Goal: Find specific page/section: Find specific page/section

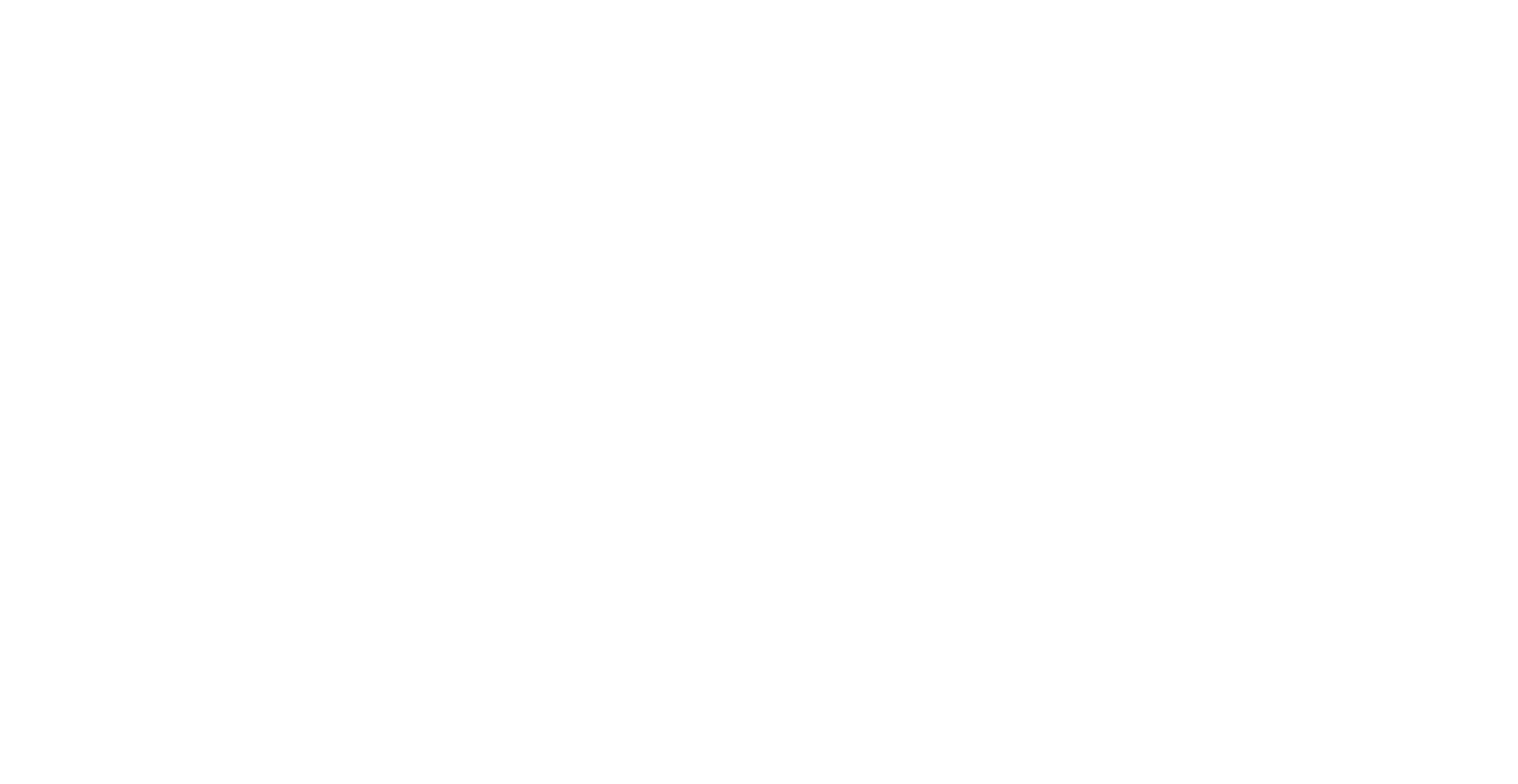
click at [22, 433] on div at bounding box center [759, 392] width 1518 height 784
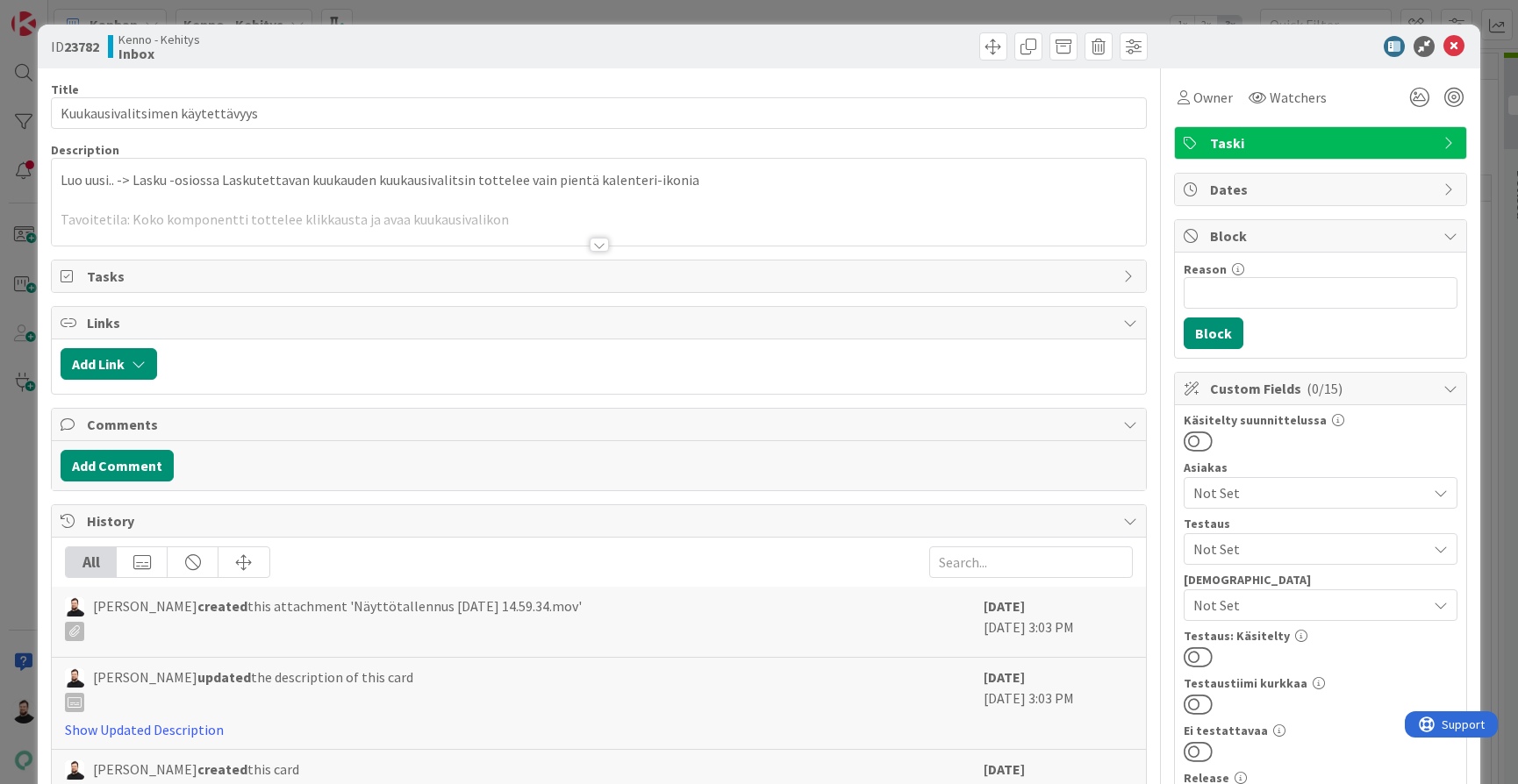
click at [27, 421] on div "ID 23782 Kenno - Kehitys Inbox Title 31 / 128 Kuukausivalitsimen käytettävyys D…" at bounding box center [759, 392] width 1518 height 784
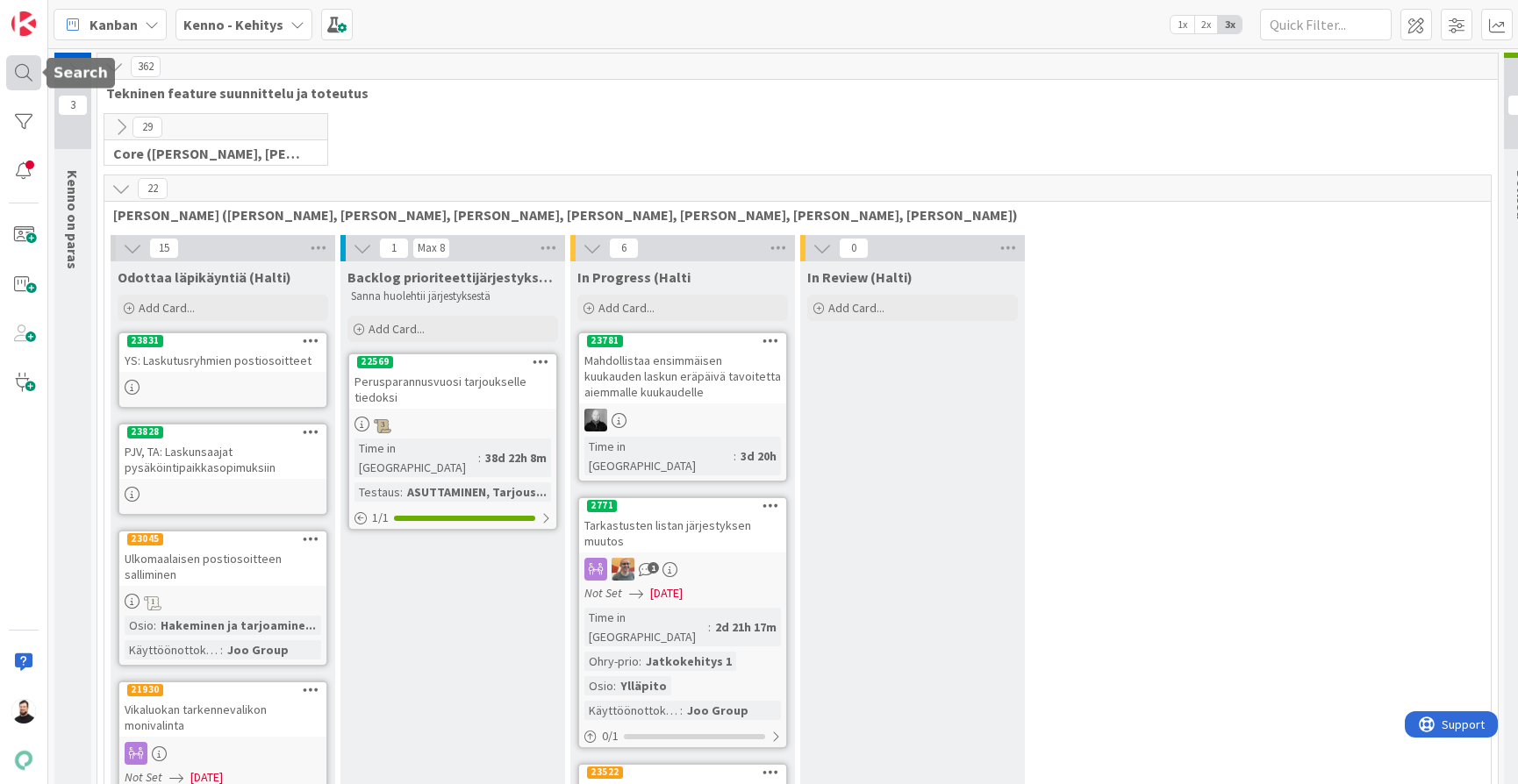
click at [33, 73] on div at bounding box center [23, 73] width 35 height 35
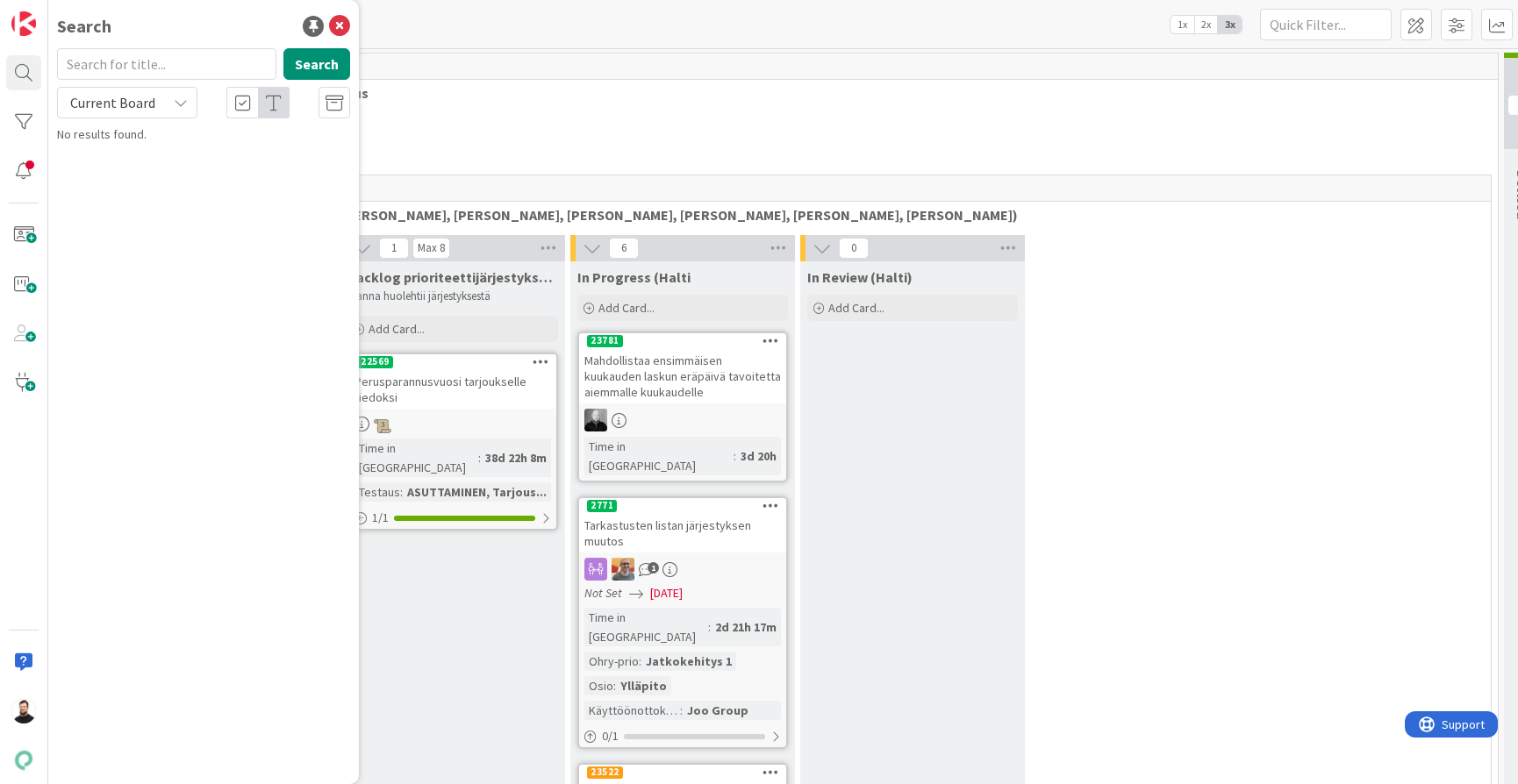
click at [213, 66] on input "text" at bounding box center [166, 64] width 219 height 31
type input "asuntosäätiö"
click at [155, 98] on span "Current Board" at bounding box center [112, 102] width 91 height 24
click at [137, 169] on span "All Boards" at bounding box center [157, 175] width 183 height 26
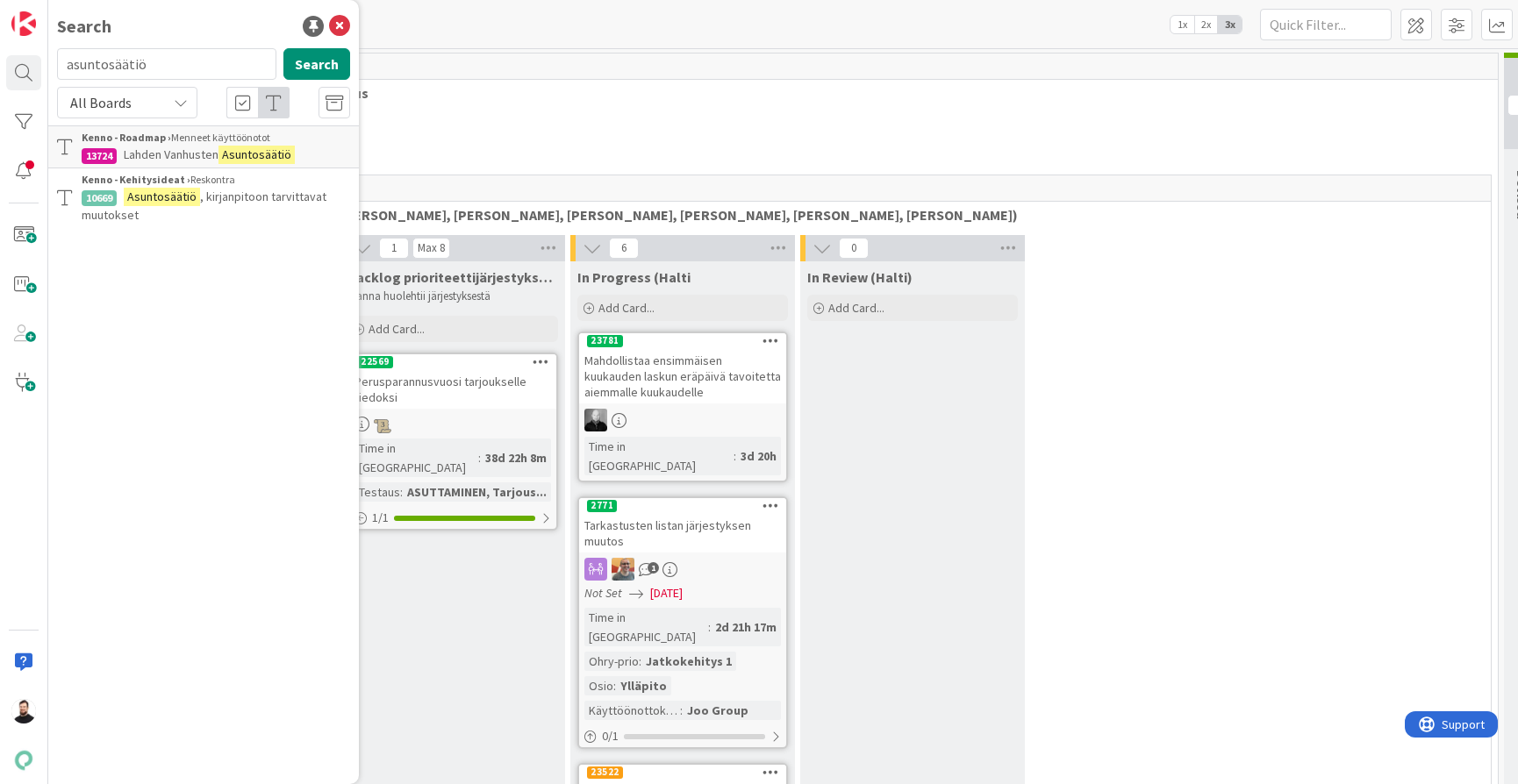
click at [289, 197] on span ", kirjanpitoon tarvittavat muutokset" at bounding box center [203, 205] width 245 height 34
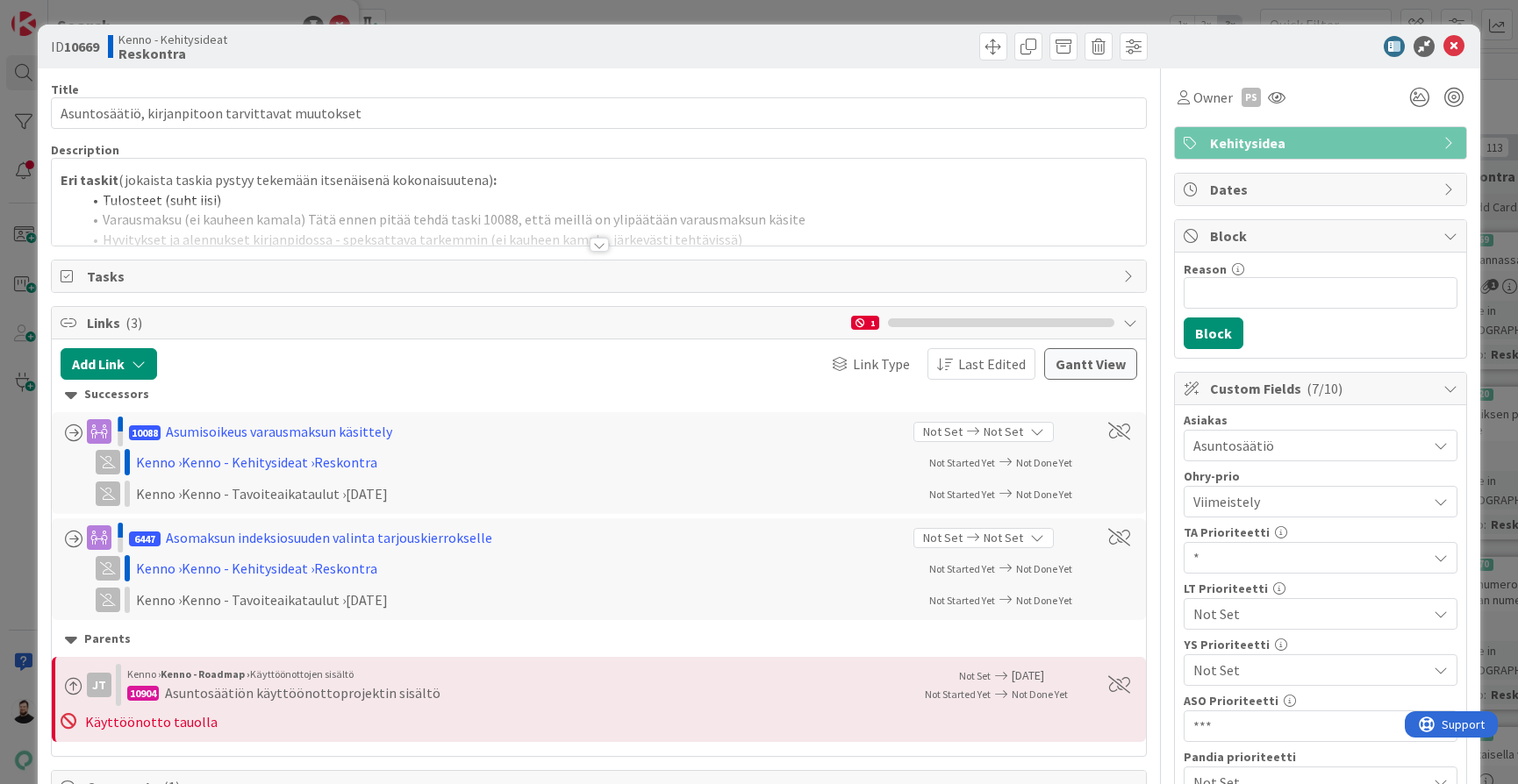
click at [603, 240] on div at bounding box center [600, 244] width 20 height 14
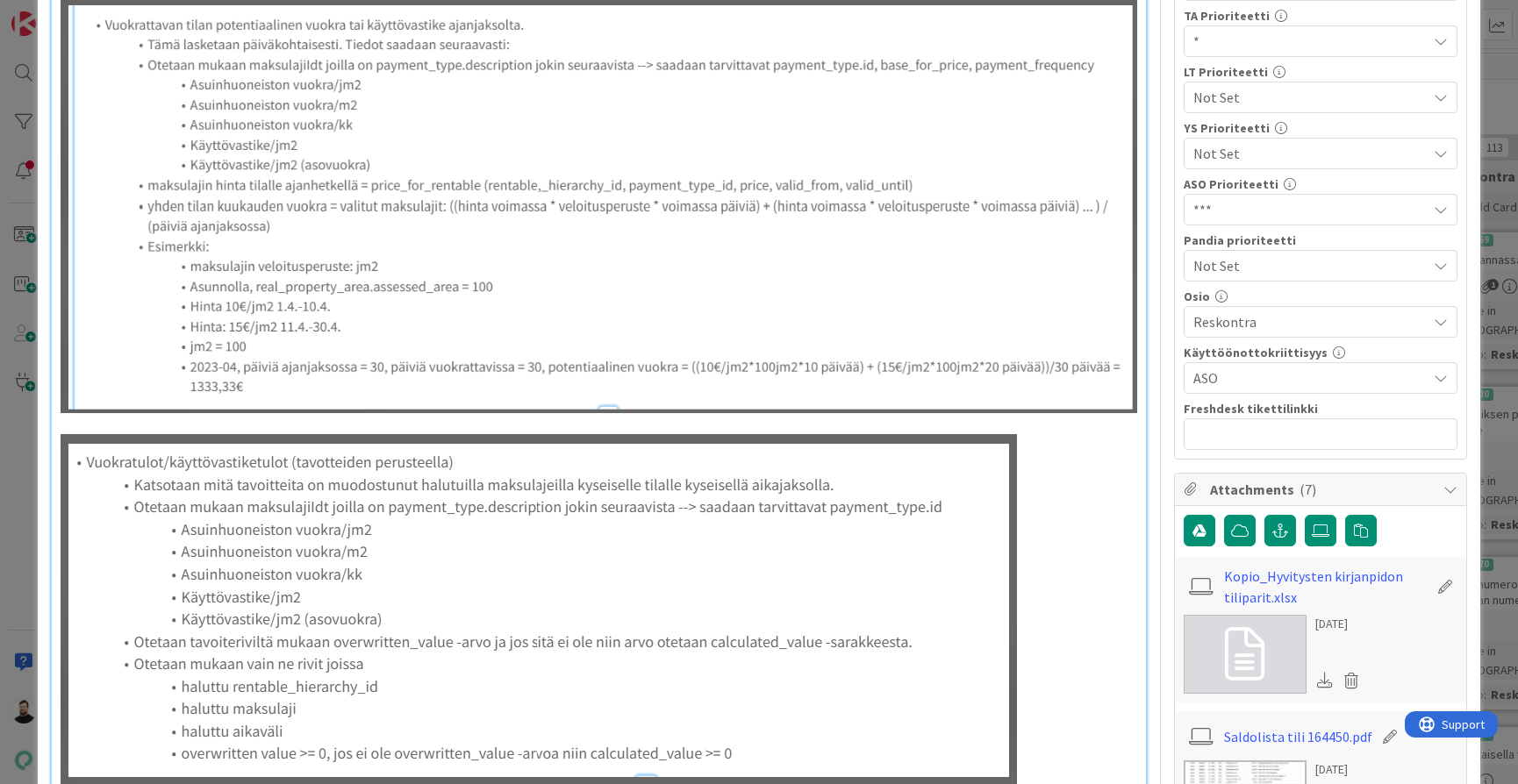
scroll to position [503, 0]
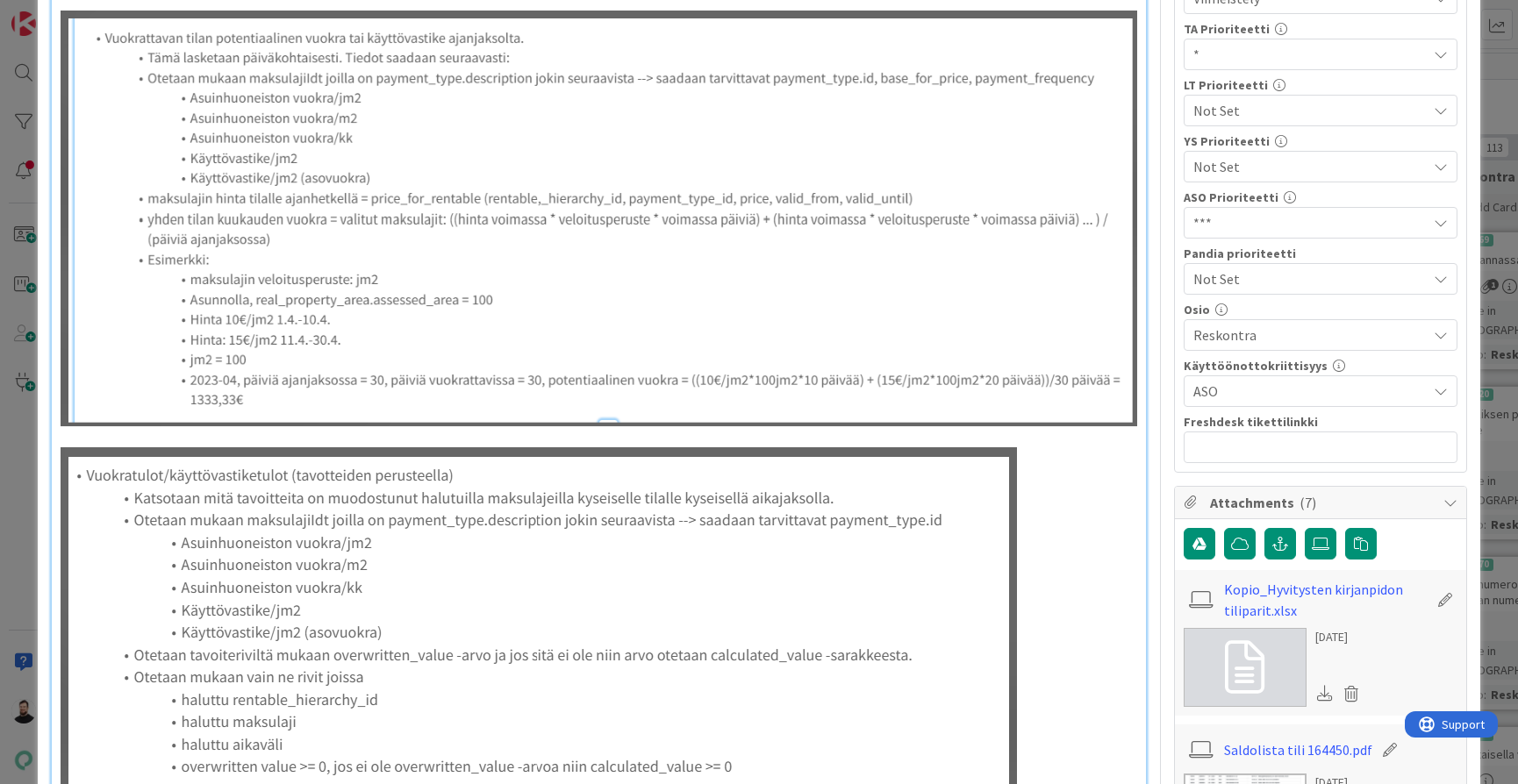
click at [1227, 393] on span "ASO" at bounding box center [1310, 391] width 234 height 22
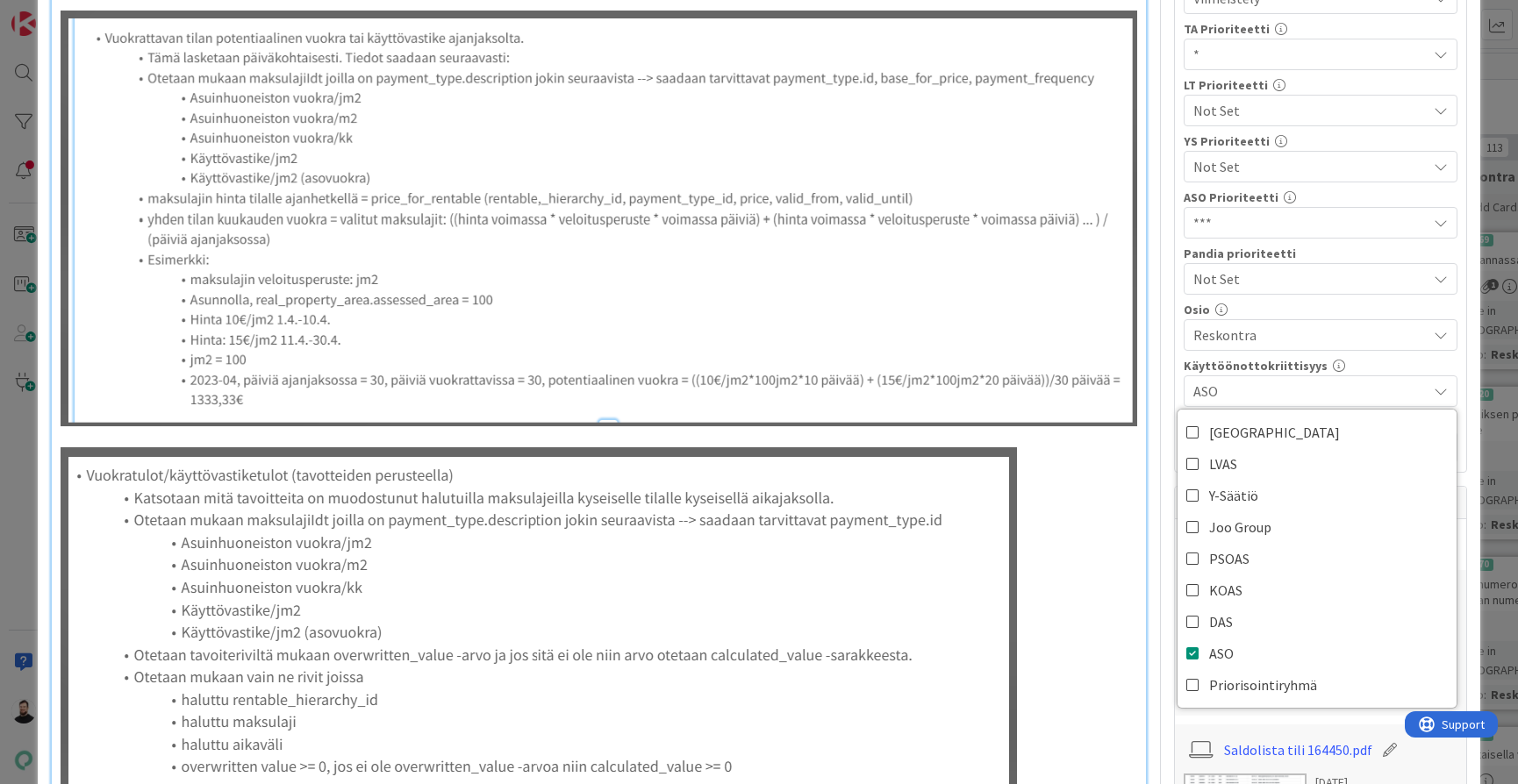
click at [1228, 390] on span "ASO" at bounding box center [1310, 391] width 234 height 22
